Goal: Transaction & Acquisition: Purchase product/service

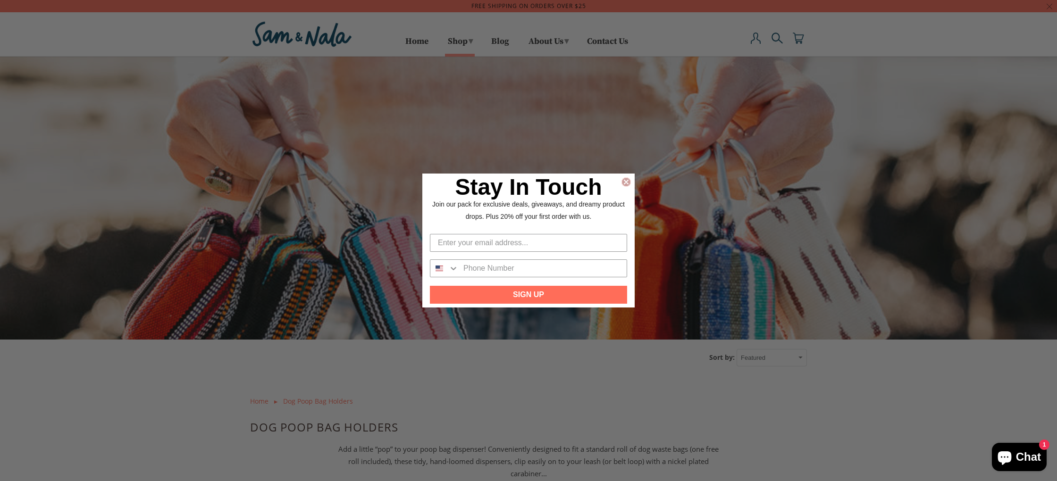
click at [627, 185] on circle "Close dialog" at bounding box center [626, 182] width 9 height 9
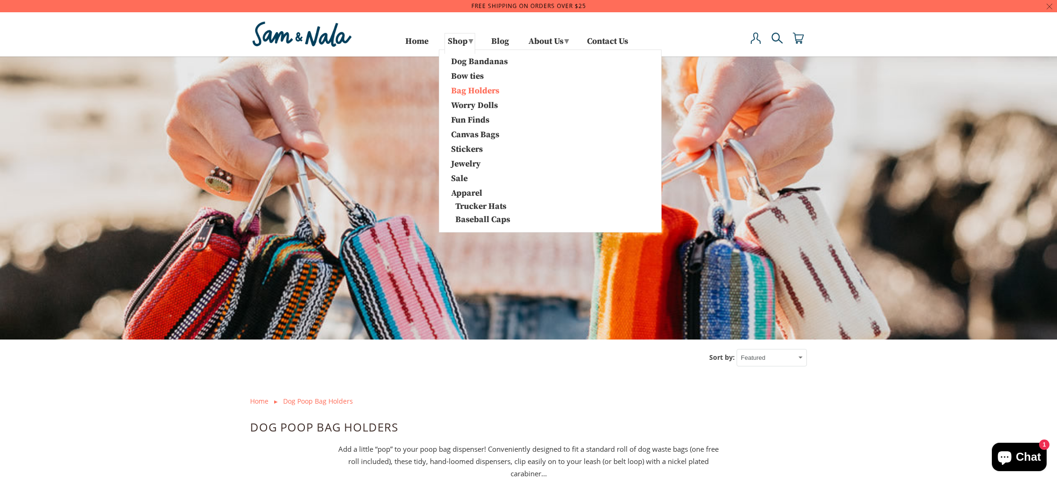
click at [456, 94] on link "Bag Holders" at bounding box center [493, 90] width 99 height 12
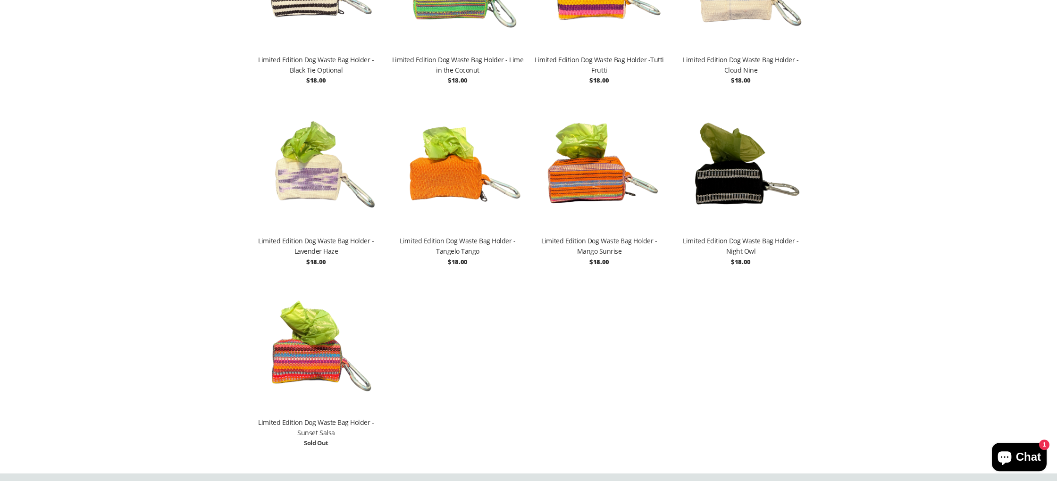
scroll to position [1145, 0]
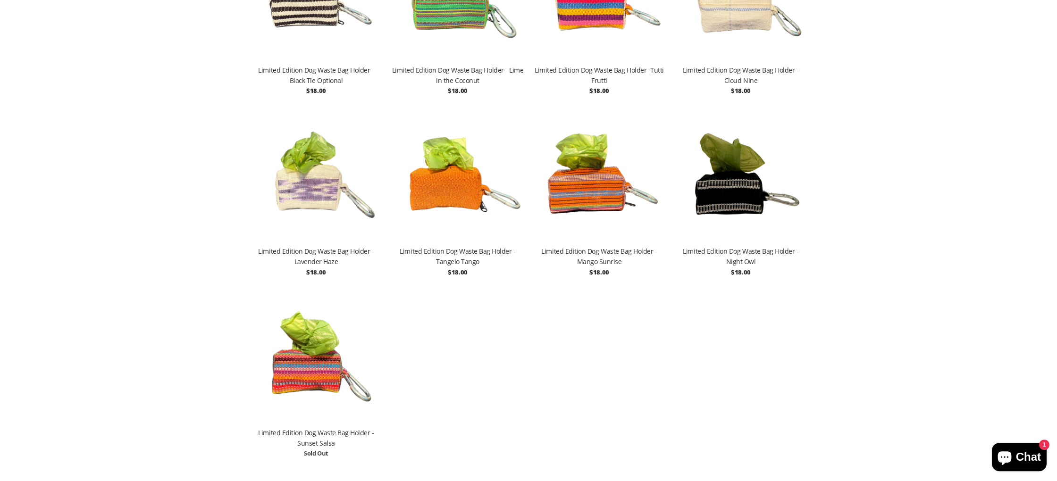
click at [463, 174] on img at bounding box center [458, 176] width 132 height 142
click at [308, 190] on img at bounding box center [316, 176] width 132 height 142
